Goal: Check status

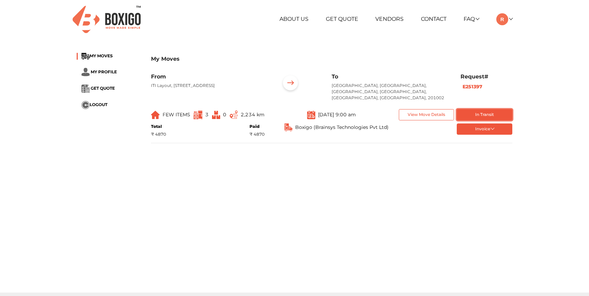
click at [472, 109] on button "In Transit" at bounding box center [485, 114] width 56 height 11
click at [440, 109] on button "View Move Details" at bounding box center [427, 114] width 56 height 11
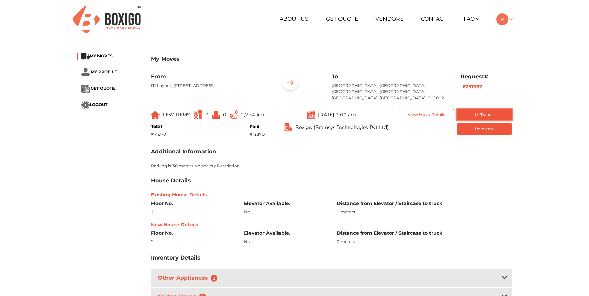
click at [468, 109] on button "In Transit" at bounding box center [485, 114] width 56 height 11
click at [477, 126] on button "Invoice" at bounding box center [485, 128] width 56 height 11
click at [521, 117] on div "My Moves MY MOVES MY PROFILE GET QUOTE LOGOUT My Moves From ITI Layout, 7th Sec…" at bounding box center [294, 185] width 589 height 277
